Goal: Task Accomplishment & Management: Manage account settings

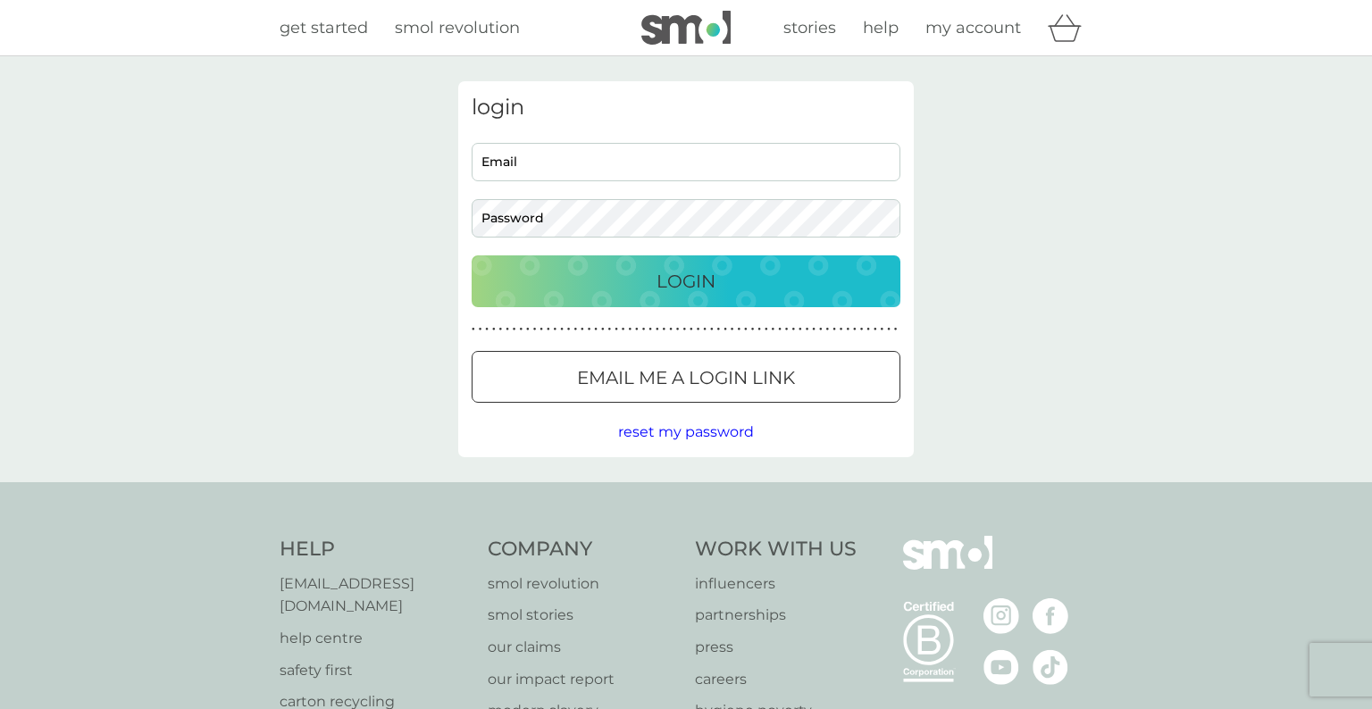
click at [668, 165] on input "Email" at bounding box center [686, 162] width 429 height 38
type input "djdelane@hotmail.com"
click at [472, 255] on button "Login" at bounding box center [686, 281] width 429 height 52
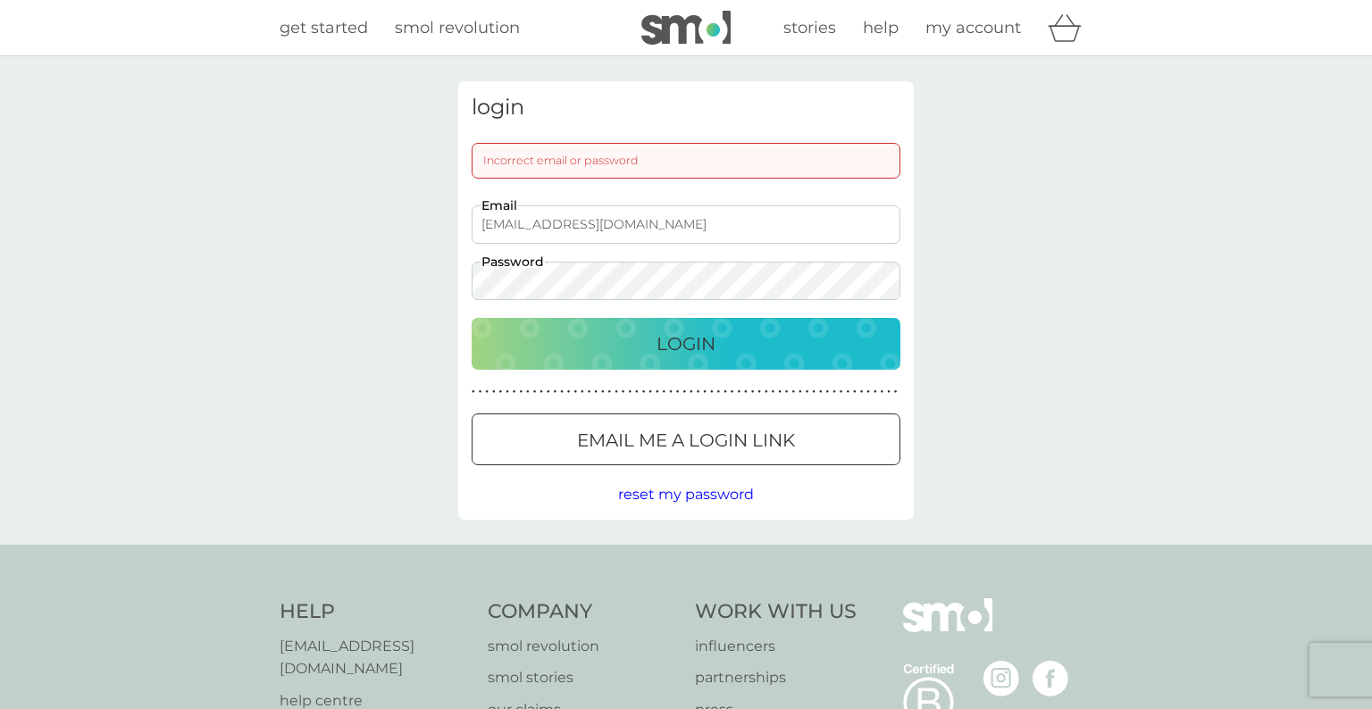
click at [472, 318] on button "Login" at bounding box center [686, 344] width 429 height 52
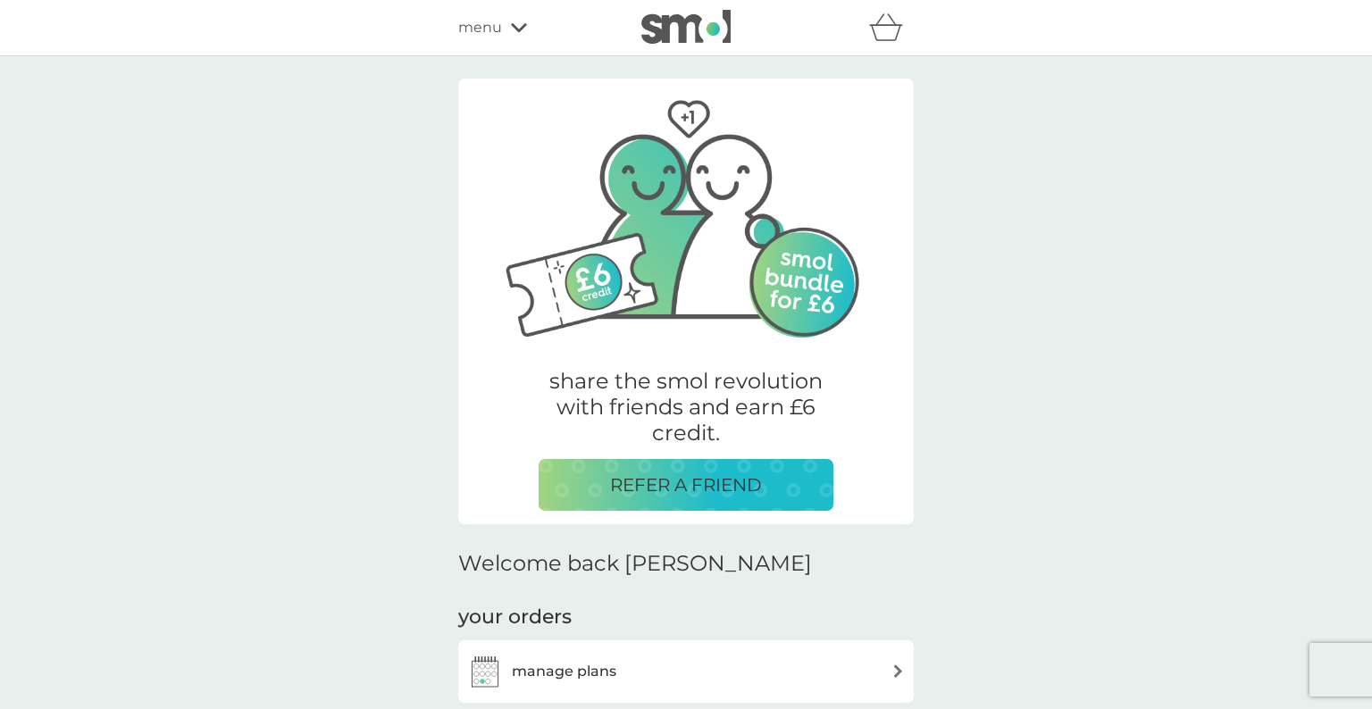
click at [602, 660] on h3 "manage plans" at bounding box center [564, 671] width 104 height 23
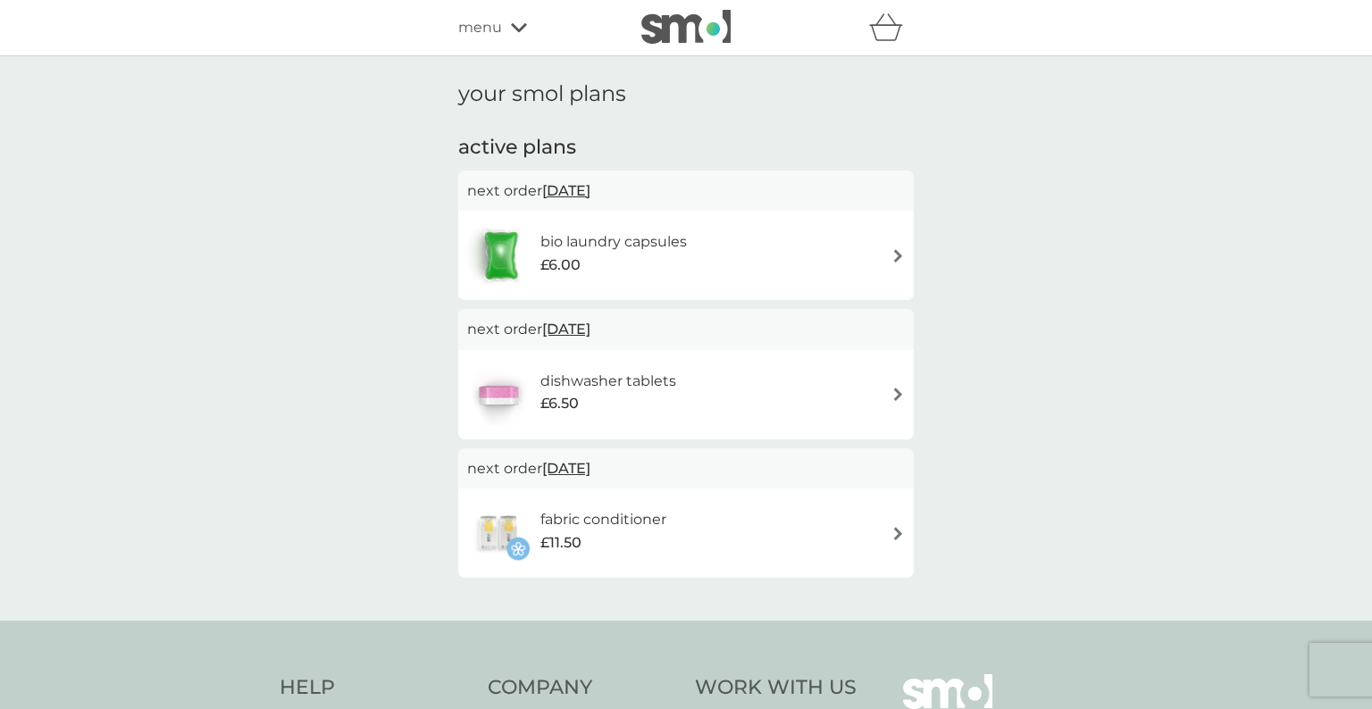
scroll to position [259, 0]
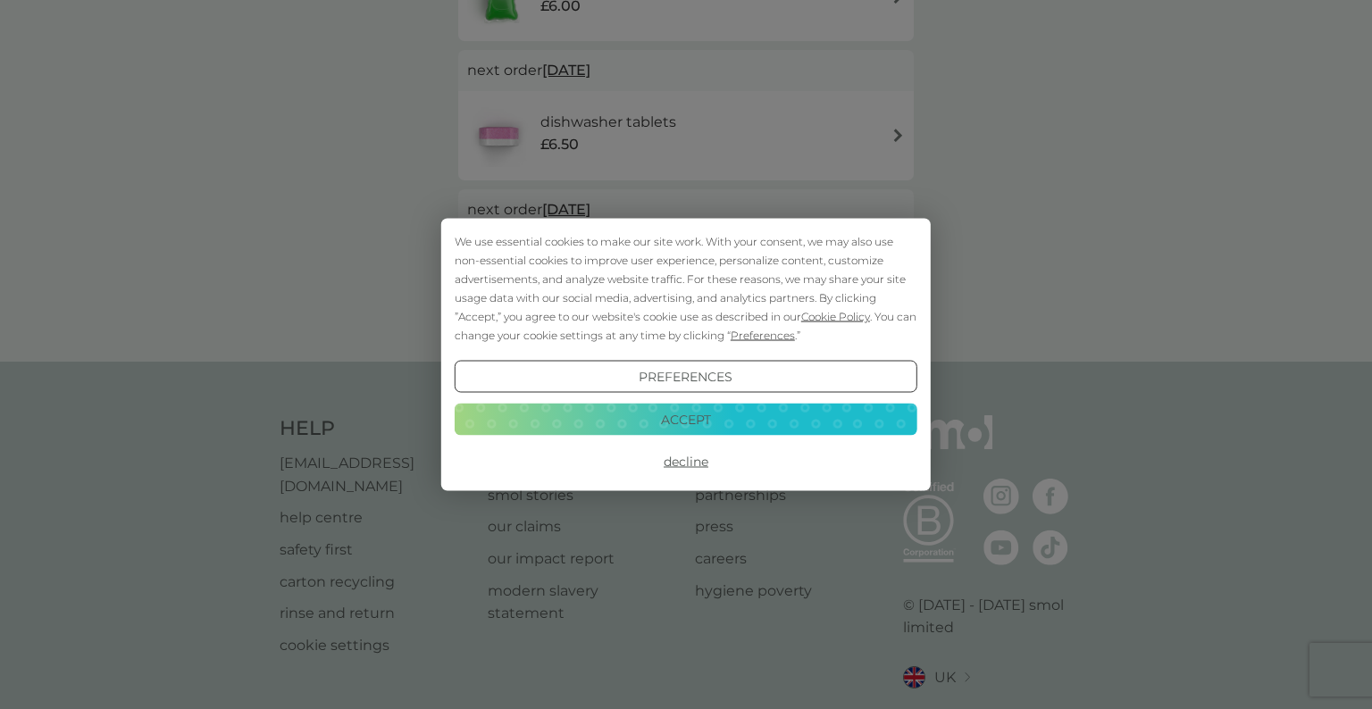
click at [695, 421] on button "Accept" at bounding box center [686, 419] width 463 height 32
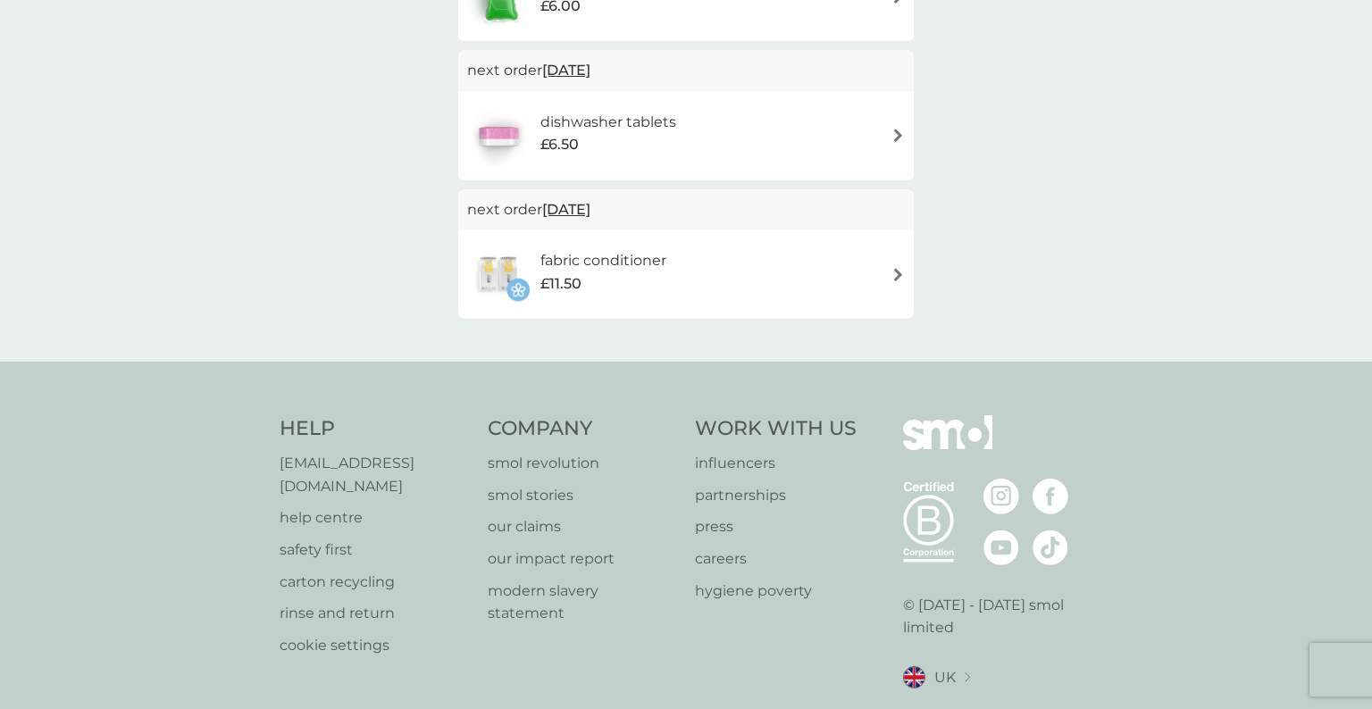
scroll to position [0, 0]
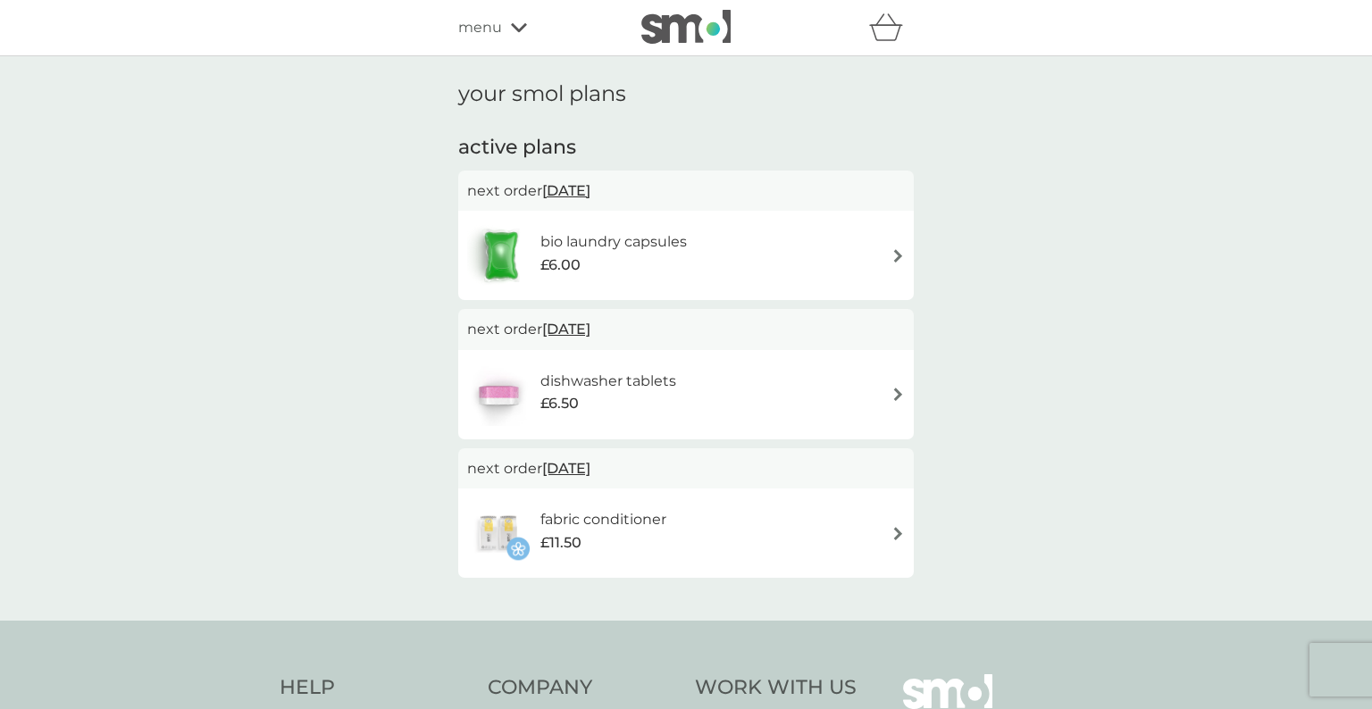
click at [900, 257] on img at bounding box center [897, 255] width 13 height 13
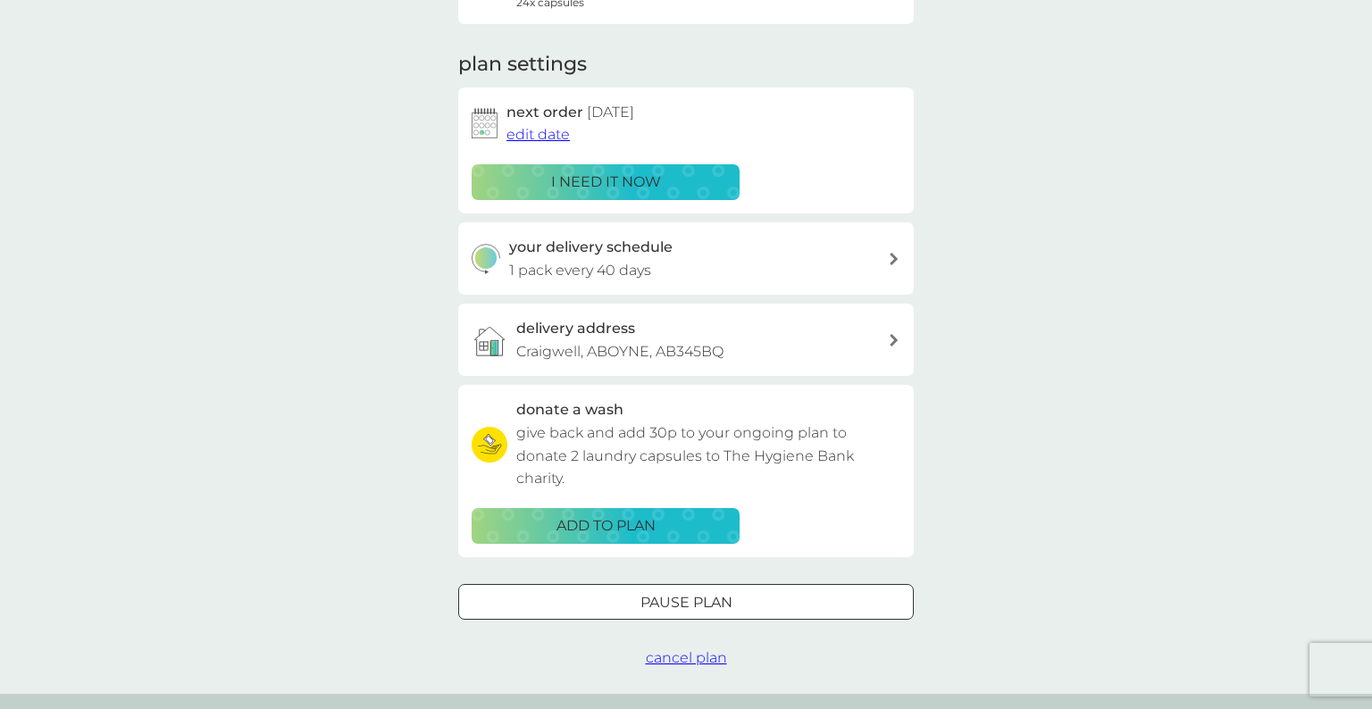
scroll to position [214, 0]
click at [556, 132] on span "edit date" at bounding box center [537, 134] width 63 height 17
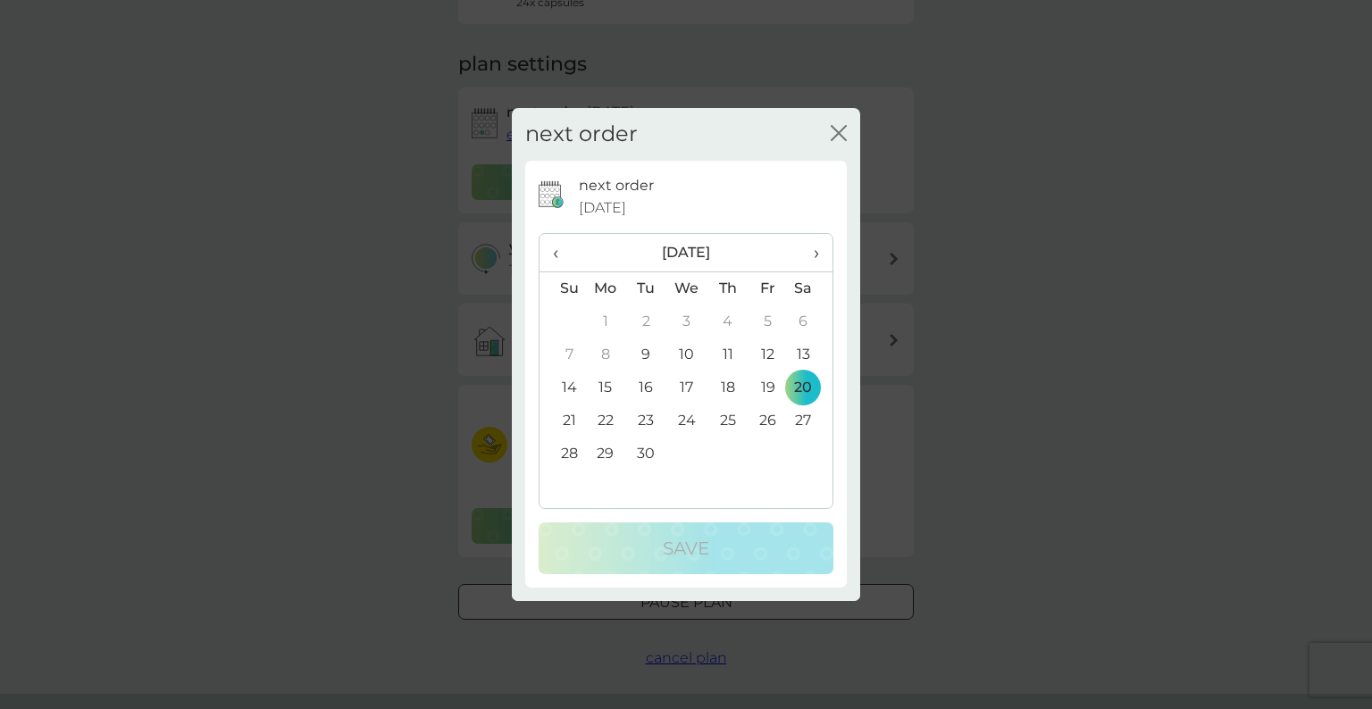
click at [815, 255] on span "›" at bounding box center [810, 253] width 18 height 38
click at [805, 389] on td "18" at bounding box center [810, 388] width 45 height 33
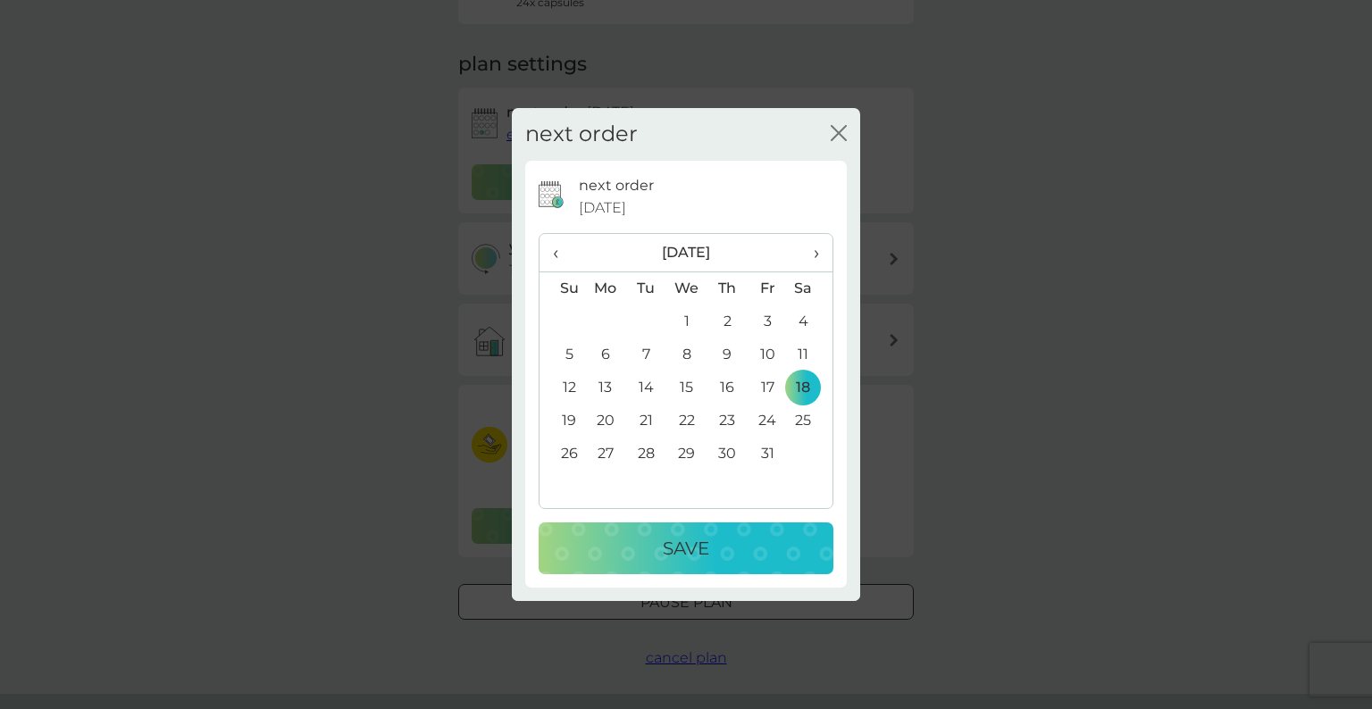
click at [684, 552] on p "Save" at bounding box center [686, 548] width 46 height 29
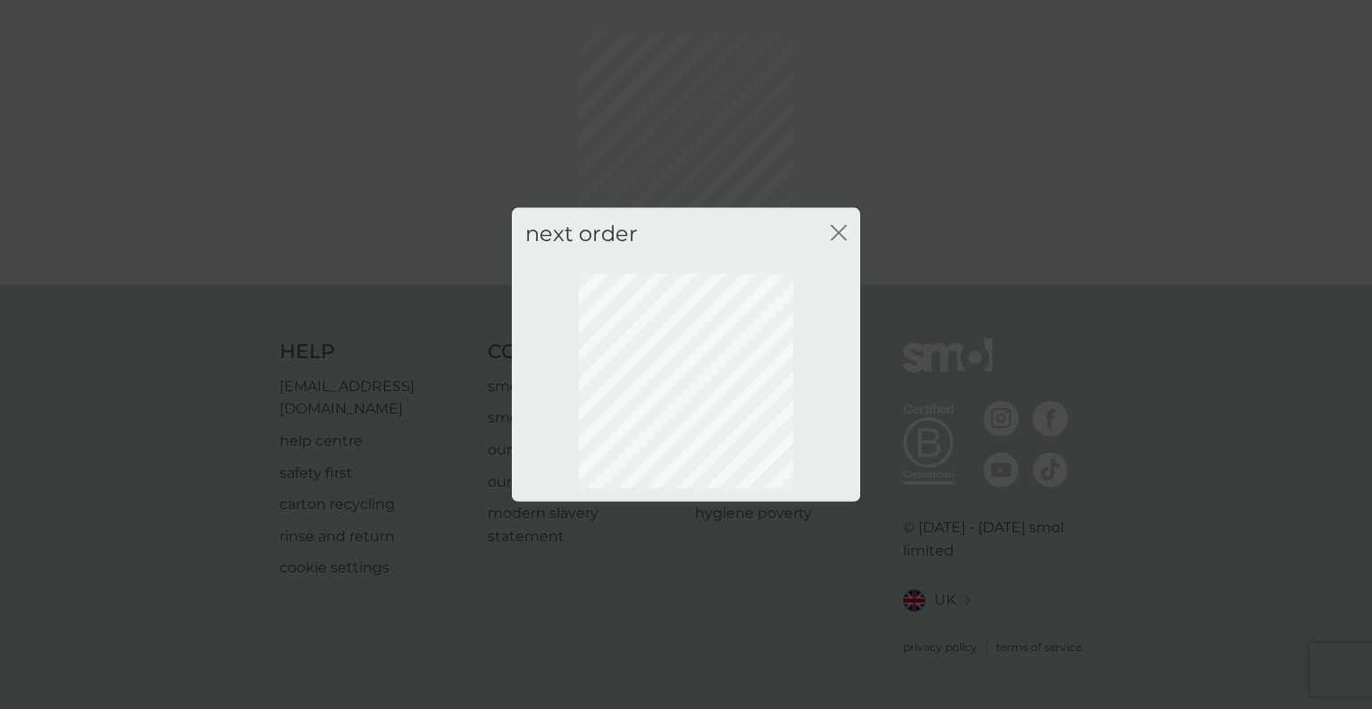
scroll to position [42, 0]
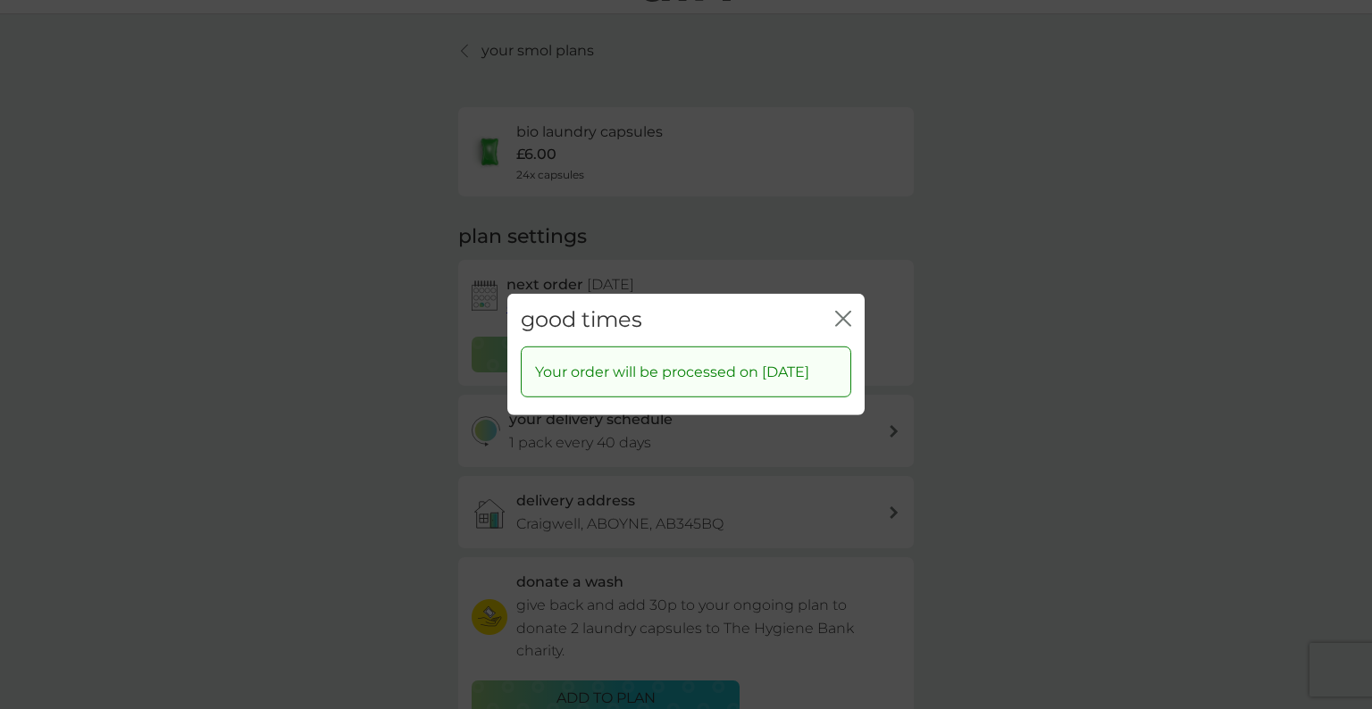
click at [846, 312] on icon "close" at bounding box center [846, 319] width 7 height 14
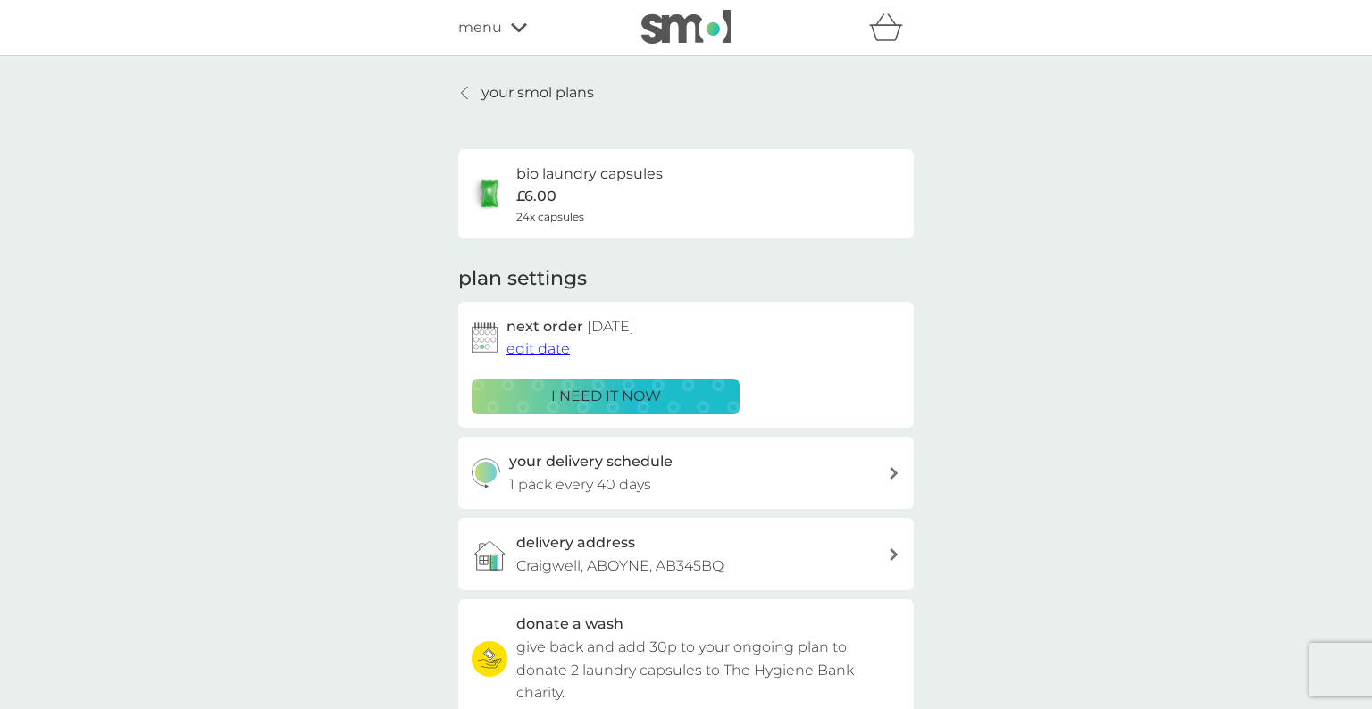
scroll to position [2, 0]
click at [497, 90] on p "your smol plans" at bounding box center [537, 90] width 113 height 23
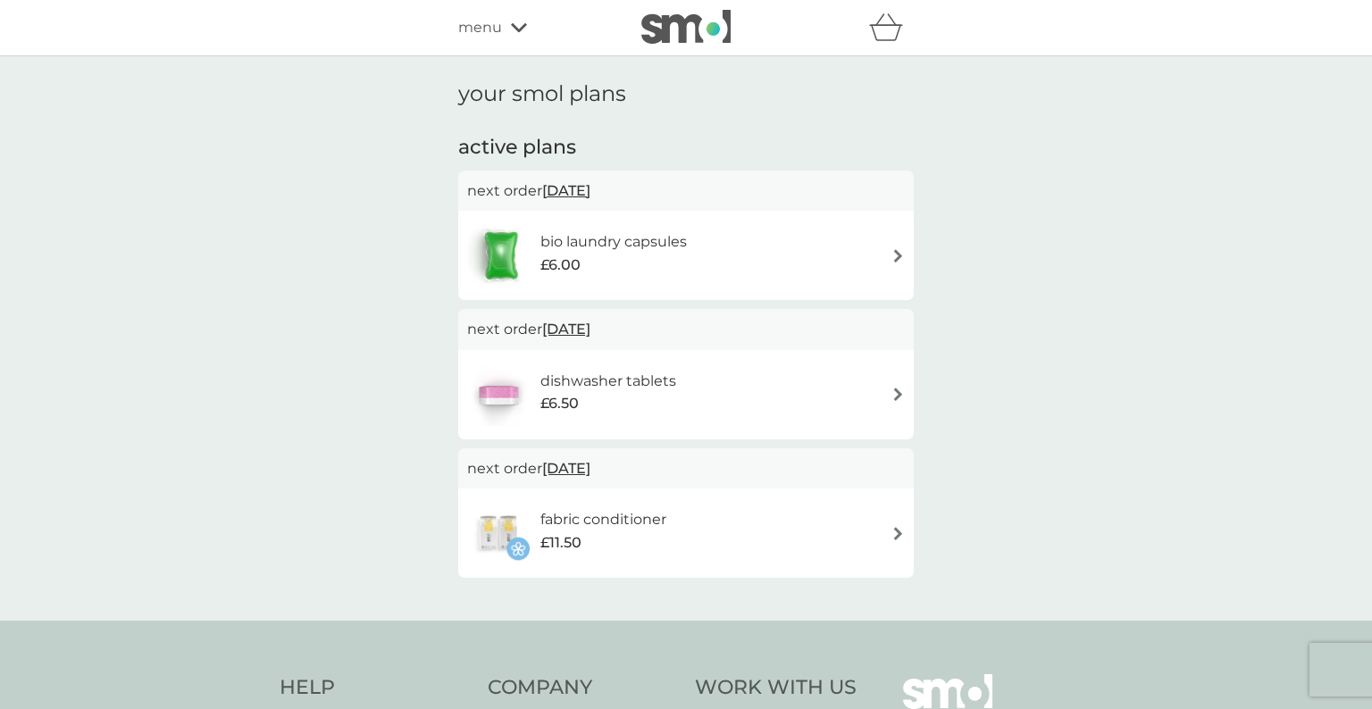
click at [897, 394] on img at bounding box center [897, 394] width 13 height 13
